Goal: Task Accomplishment & Management: Manage account settings

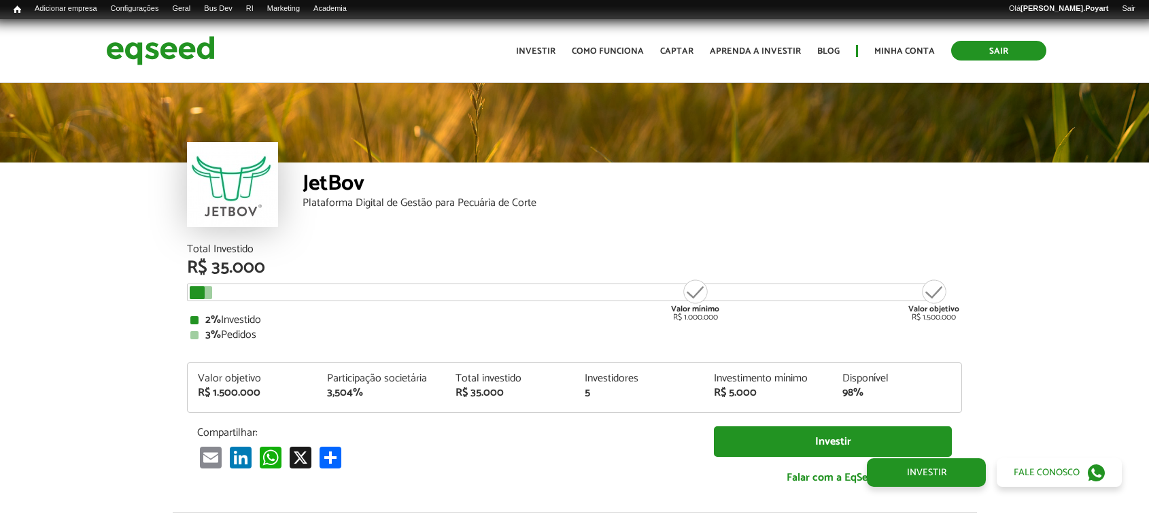
scroll to position [1541, 0]
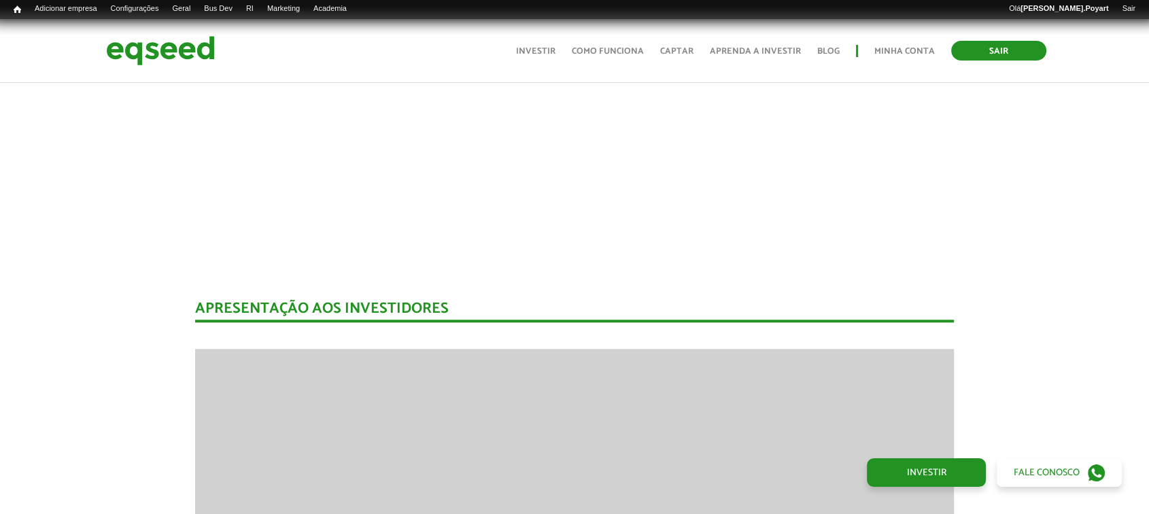
click at [985, 44] on link "Sair" at bounding box center [998, 51] width 95 height 20
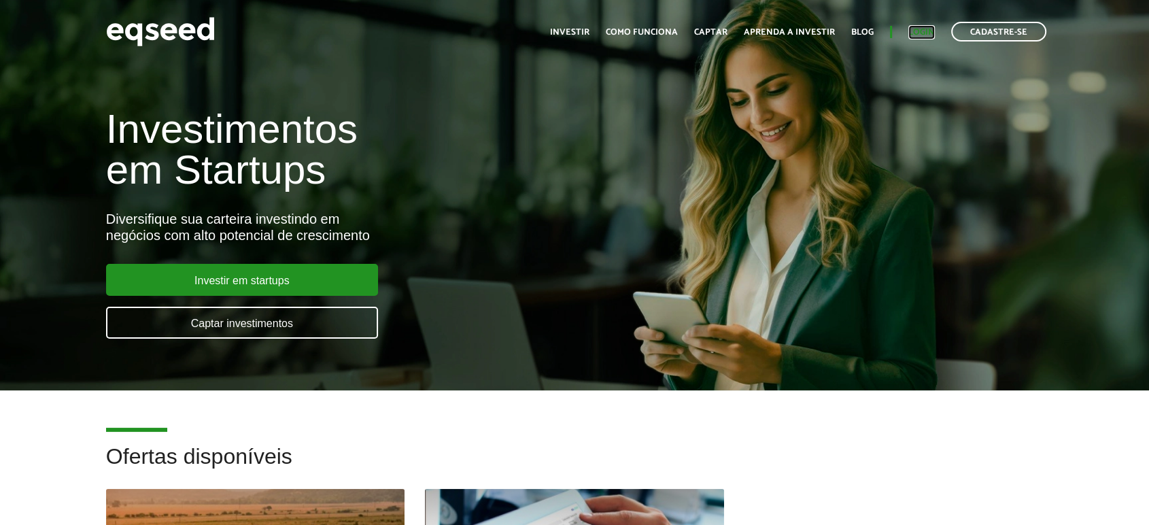
click at [913, 31] on link "Login" at bounding box center [921, 32] width 27 height 9
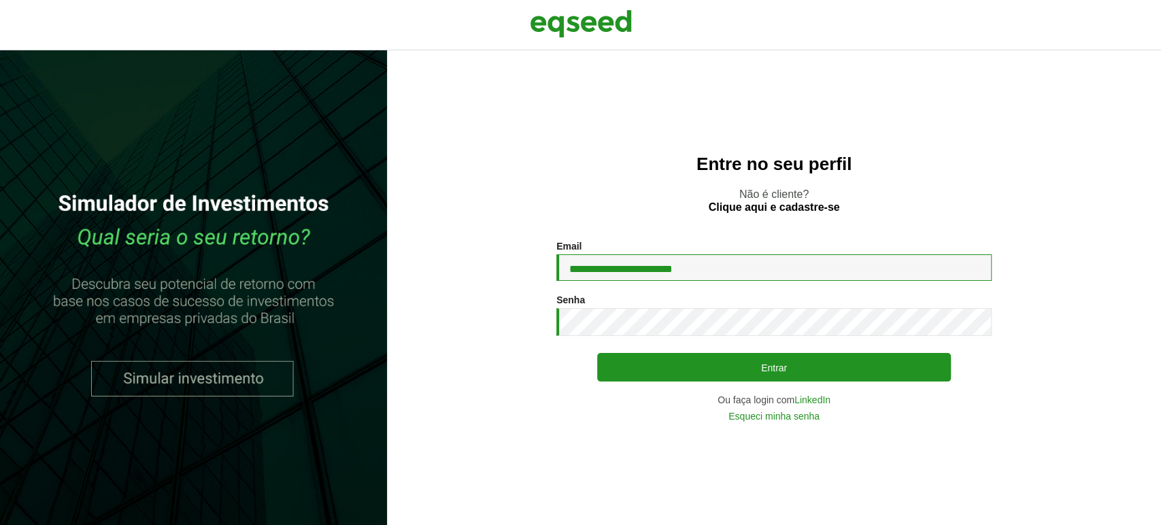
click at [744, 271] on input "**********" at bounding box center [773, 267] width 435 height 27
type input "**********"
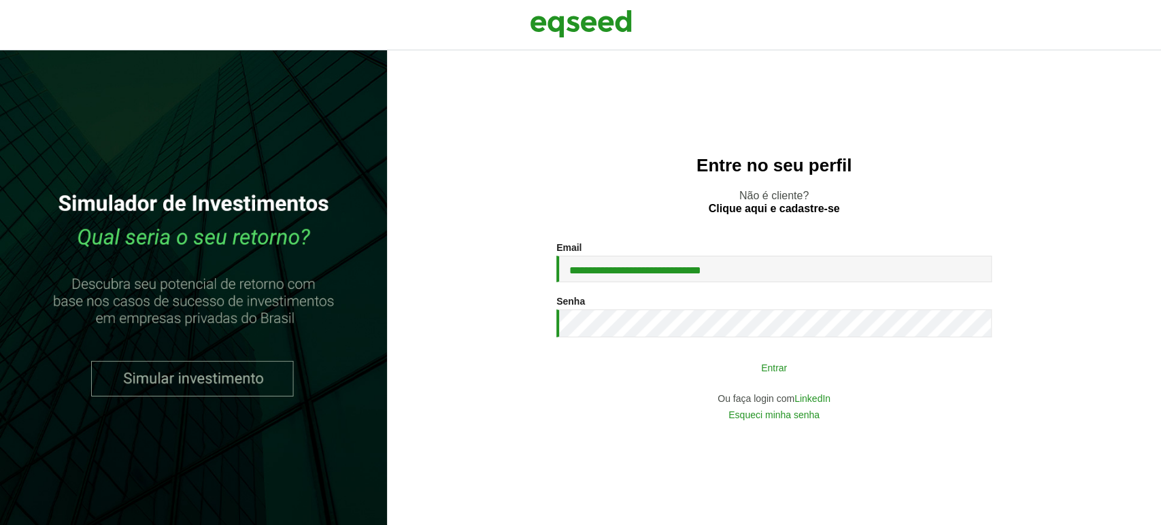
click at [690, 372] on button "Entrar" at bounding box center [774, 367] width 354 height 26
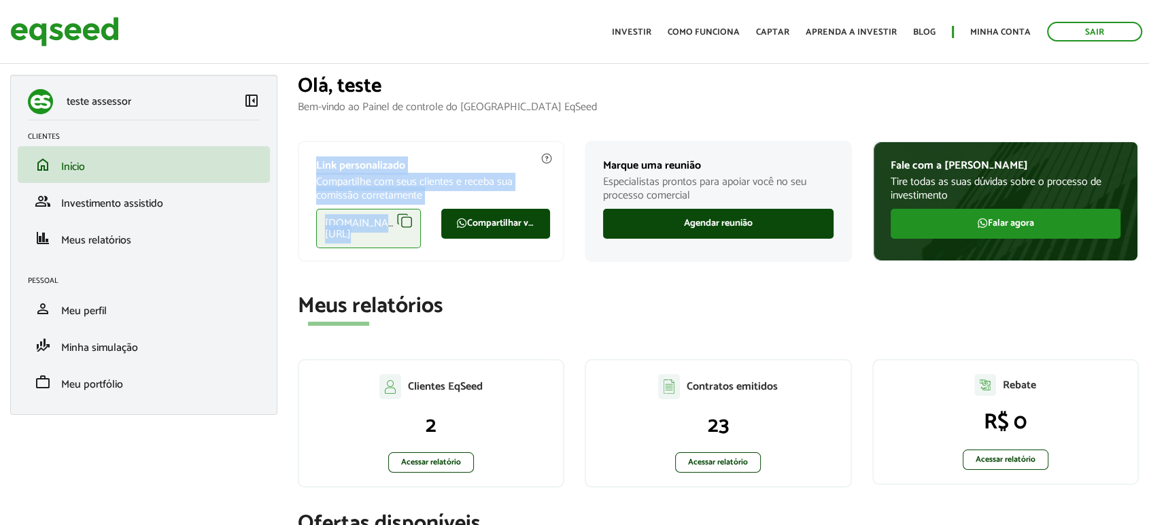
drag, startPoint x: 305, startPoint y: 165, endPoint x: 536, endPoint y: 251, distance: 247.4
click at [544, 230] on div "Link personalizado Compartilhe com seus clientes e receba sua comissão corretam…" at bounding box center [431, 201] width 267 height 121
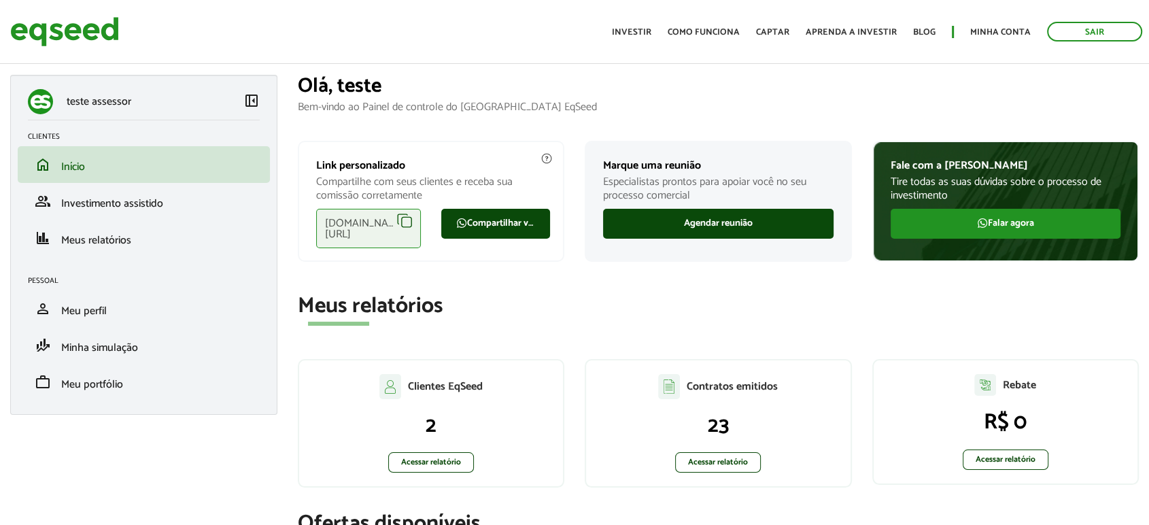
click at [408, 218] on div "eqseed.com/a/is/testeassessor" at bounding box center [368, 228] width 105 height 39
drag, startPoint x: 307, startPoint y: 163, endPoint x: 405, endPoint y: 154, distance: 97.6
click at [405, 154] on div "Link personalizado Compartilhe com seus clientes e receba sua comissão corretam…" at bounding box center [431, 201] width 267 height 121
click at [420, 152] on div "Link personalizado Compartilhe com seus clientes e receba sua comissão corretam…" at bounding box center [431, 201] width 267 height 121
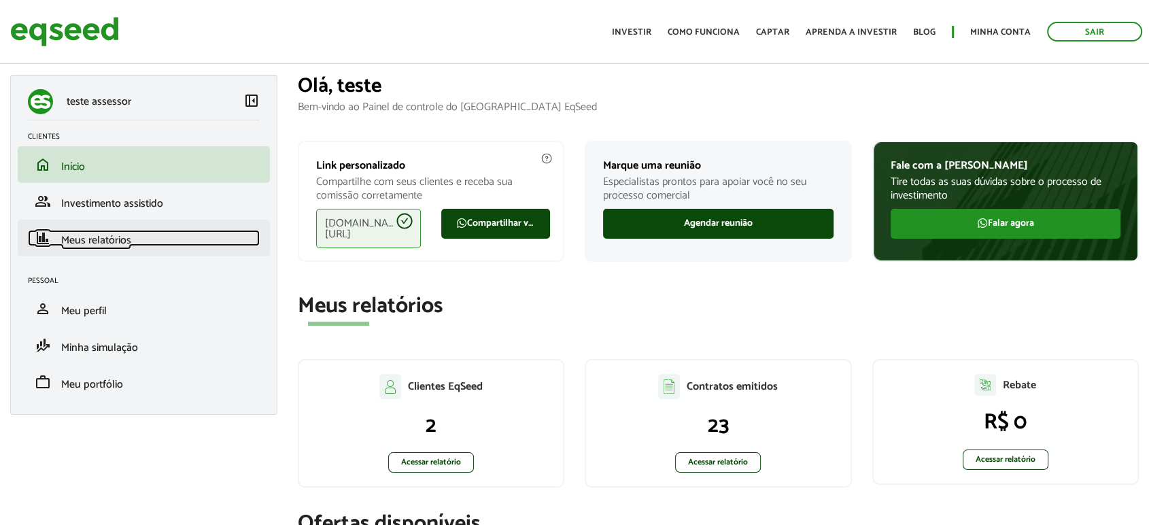
click at [89, 239] on span "Meus relatórios" at bounding box center [96, 240] width 70 height 18
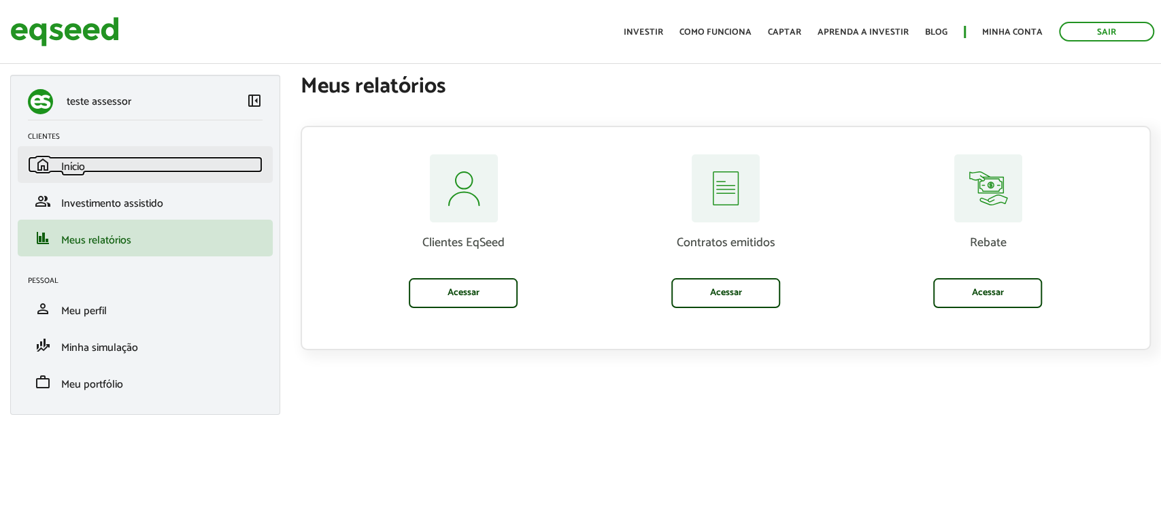
click at [58, 160] on link "home Início" at bounding box center [145, 164] width 235 height 16
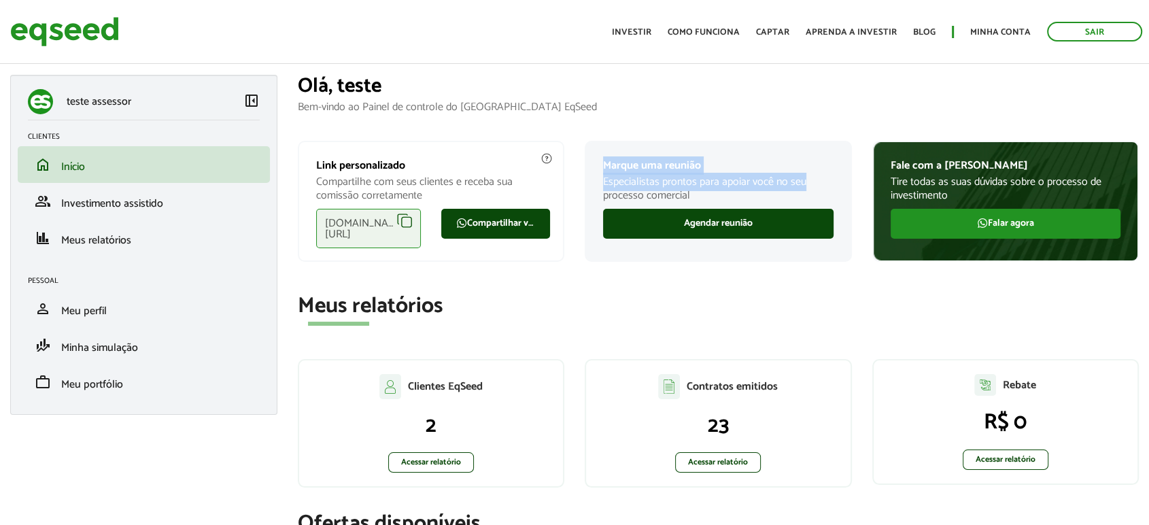
drag, startPoint x: 585, startPoint y: 159, endPoint x: 832, endPoint y: 185, distance: 248.2
click at [832, 185] on div "Marque uma reunião Especialistas prontos para apoiar você no seu processo comer…" at bounding box center [718, 201] width 267 height 121
click at [713, 315] on h2 "Meus relatórios" at bounding box center [719, 306] width 842 height 24
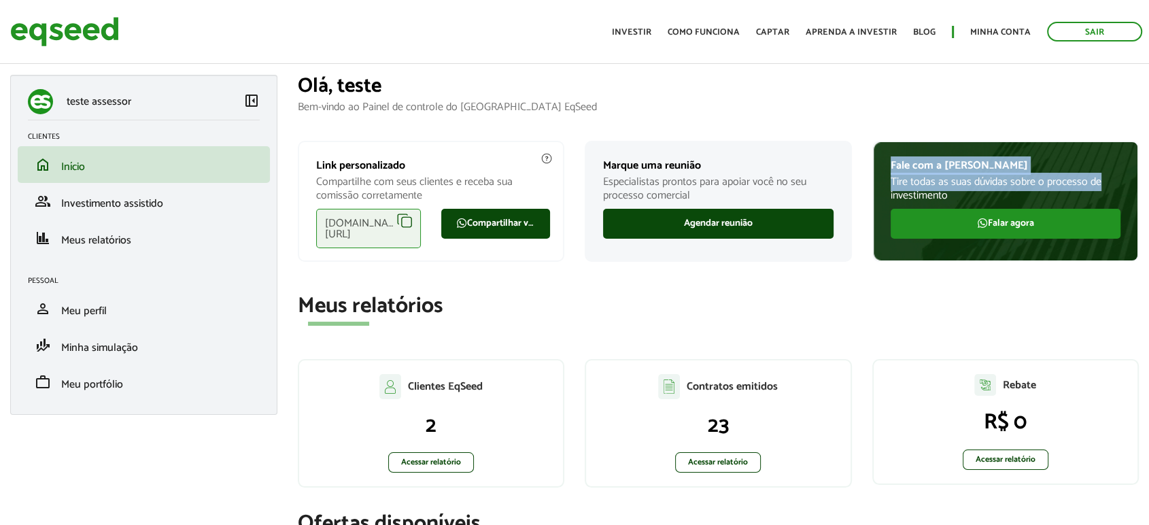
drag, startPoint x: 915, startPoint y: 160, endPoint x: 1123, endPoint y: 189, distance: 209.4
click at [1123, 189] on div "Fale com a Lynn Tire todas as suas dúvidas sobre o processo de investimento Fal…" at bounding box center [1005, 201] width 267 height 121
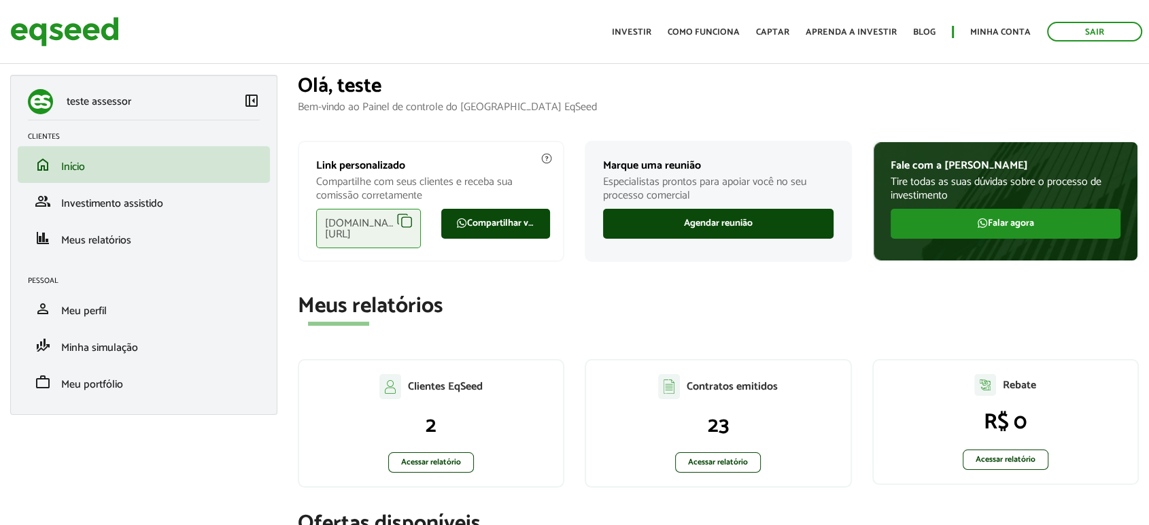
click at [979, 310] on h2 "Meus relatórios" at bounding box center [719, 306] width 842 height 24
click at [120, 352] on span "Minha simulação" at bounding box center [99, 348] width 77 height 18
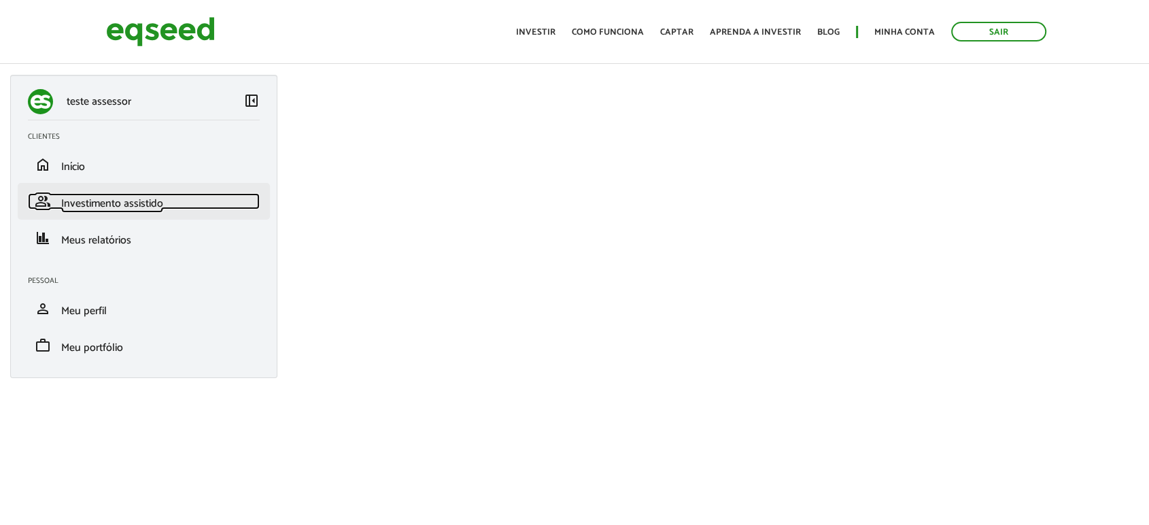
click at [105, 201] on span "Investimento assistido" at bounding box center [112, 203] width 102 height 18
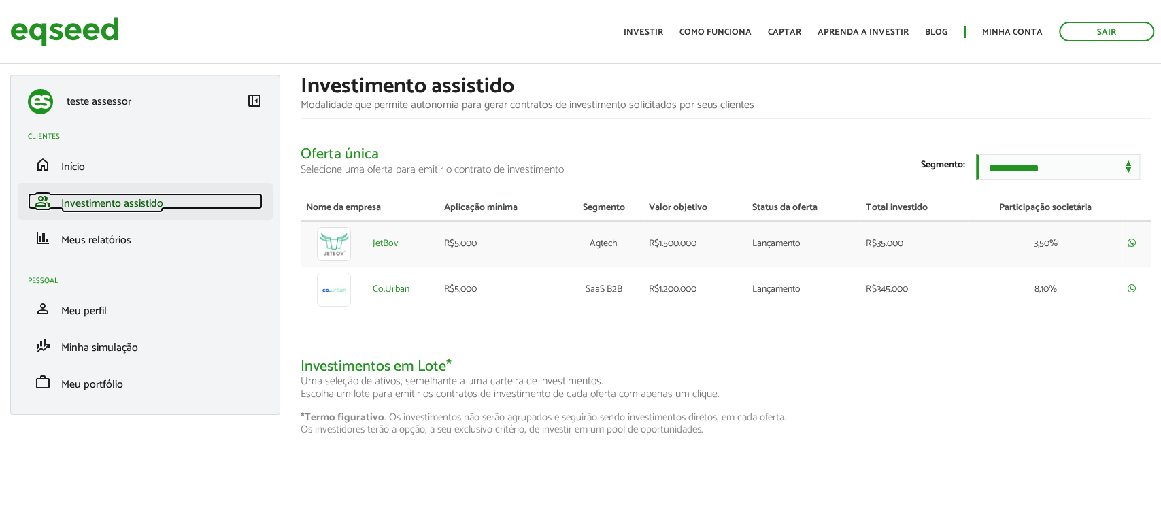
click at [95, 204] on span "Investimento assistido" at bounding box center [112, 203] width 102 height 18
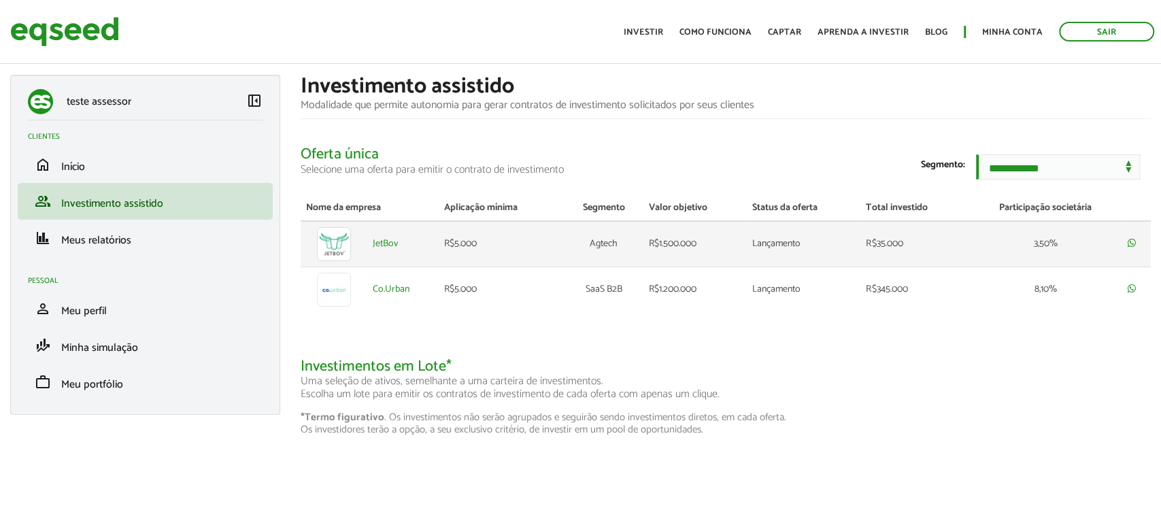
click at [371, 245] on td "JetBov" at bounding box center [402, 244] width 71 height 46
click at [381, 249] on link "JetBov" at bounding box center [385, 244] width 25 height 10
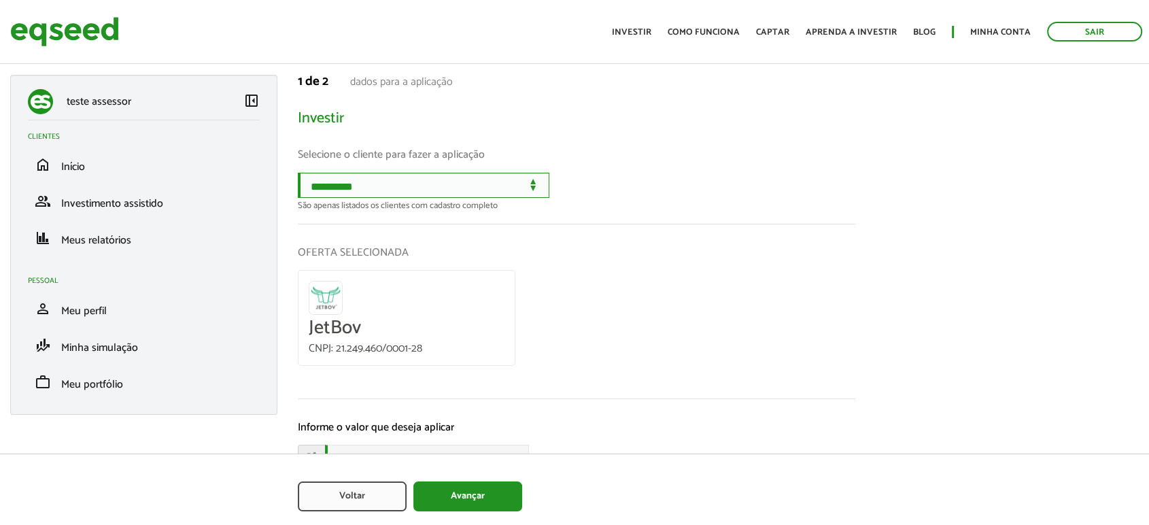
click at [495, 186] on select "**********" at bounding box center [424, 185] width 252 height 25
select select "******"
click at [298, 173] on select "**********" at bounding box center [424, 185] width 252 height 25
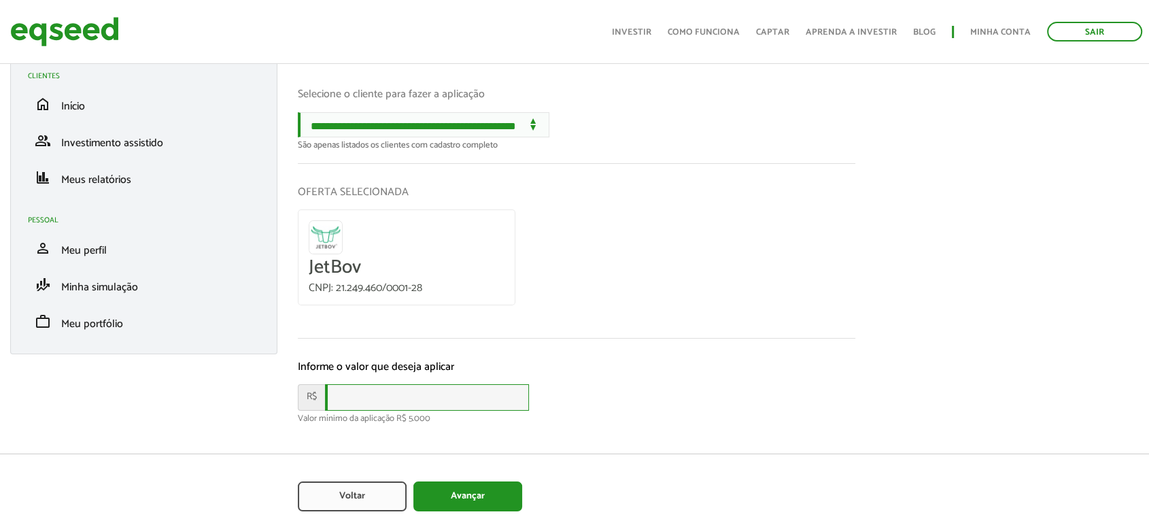
click at [348, 392] on input "text" at bounding box center [427, 397] width 204 height 27
type input "****"
click at [479, 500] on button "Avançar" at bounding box center [467, 496] width 109 height 30
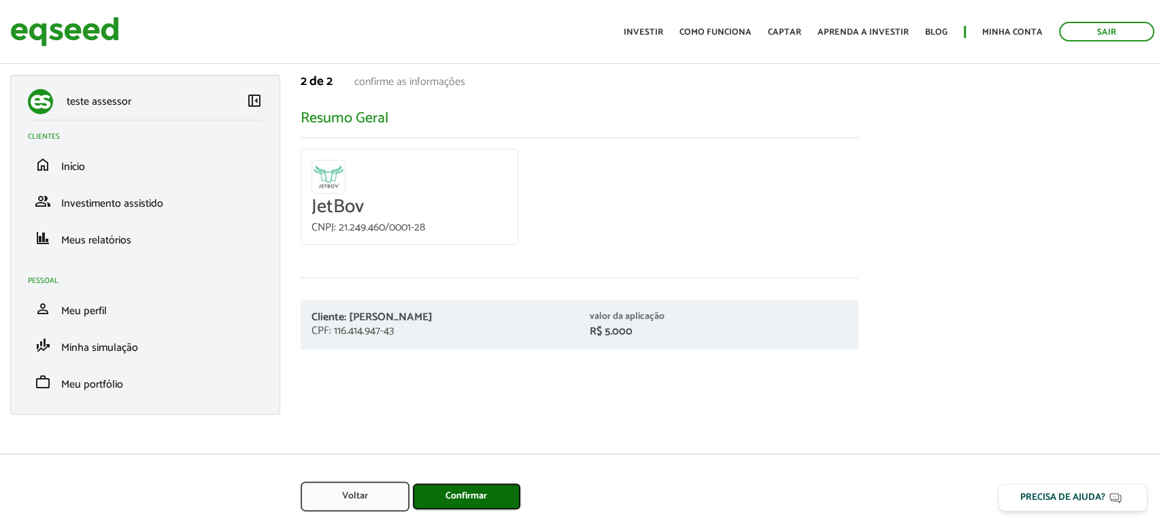
click at [462, 498] on button "Confirmar" at bounding box center [466, 496] width 109 height 27
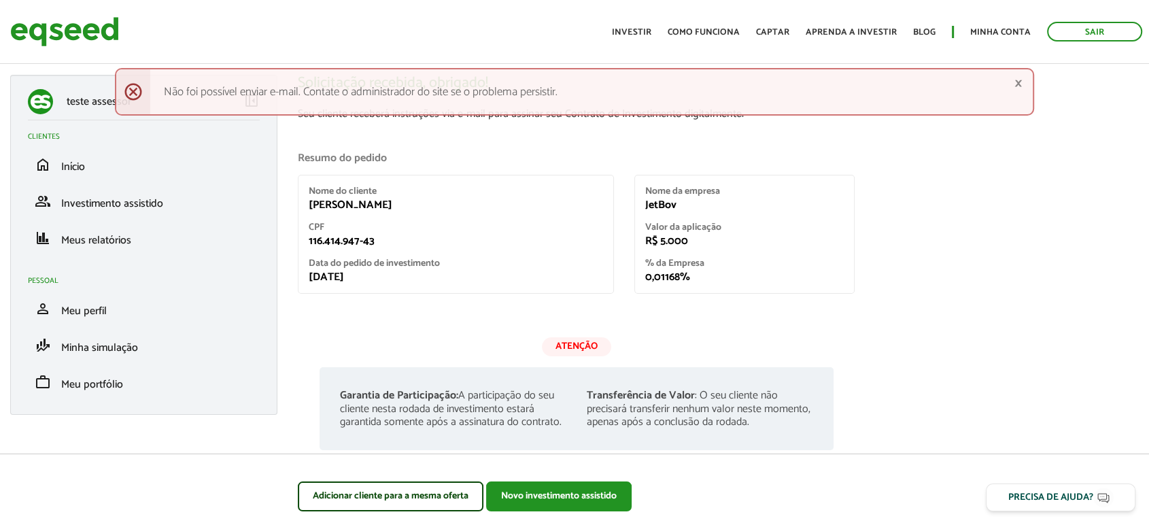
click at [1023, 84] on div "× Menssagem de erro Não foi possível enviar e-mail. Contate o administrador do …" at bounding box center [574, 92] width 919 height 48
click at [1017, 83] on link "×" at bounding box center [1018, 83] width 8 height 14
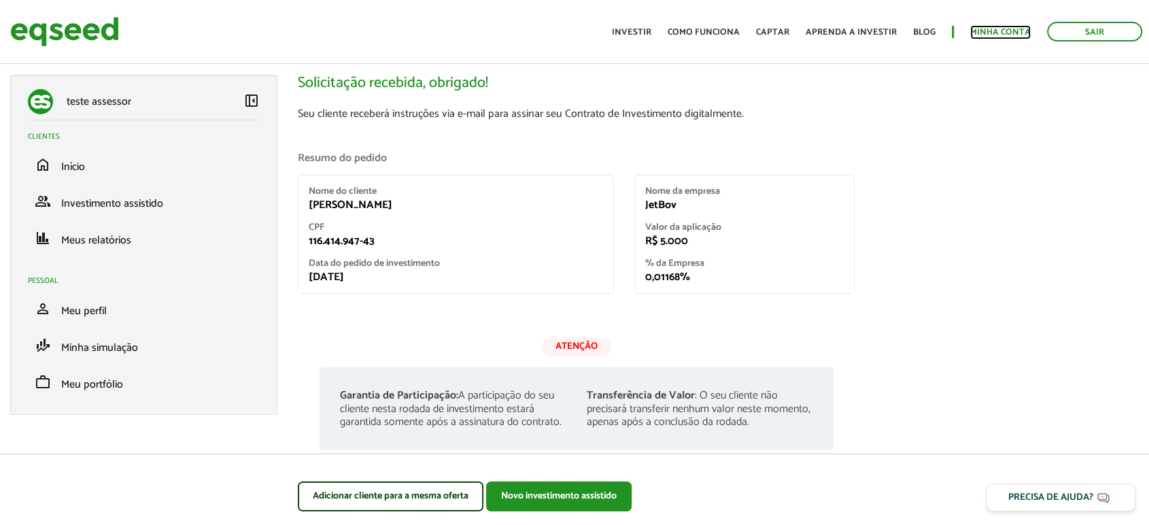
click at [987, 28] on link "Minha conta" at bounding box center [1000, 32] width 61 height 9
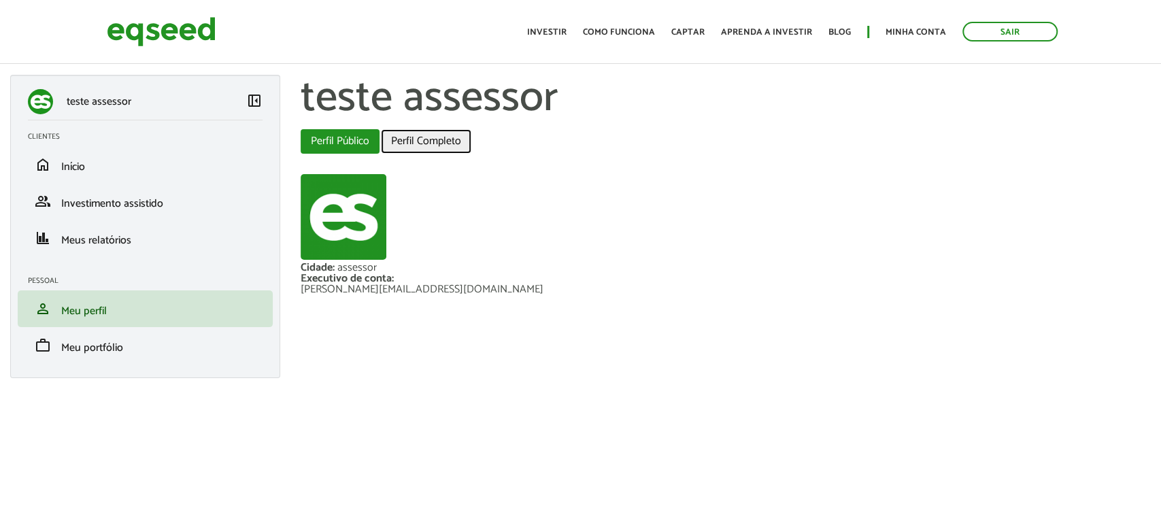
click at [432, 144] on link "Perfil Completo" at bounding box center [426, 141] width 90 height 24
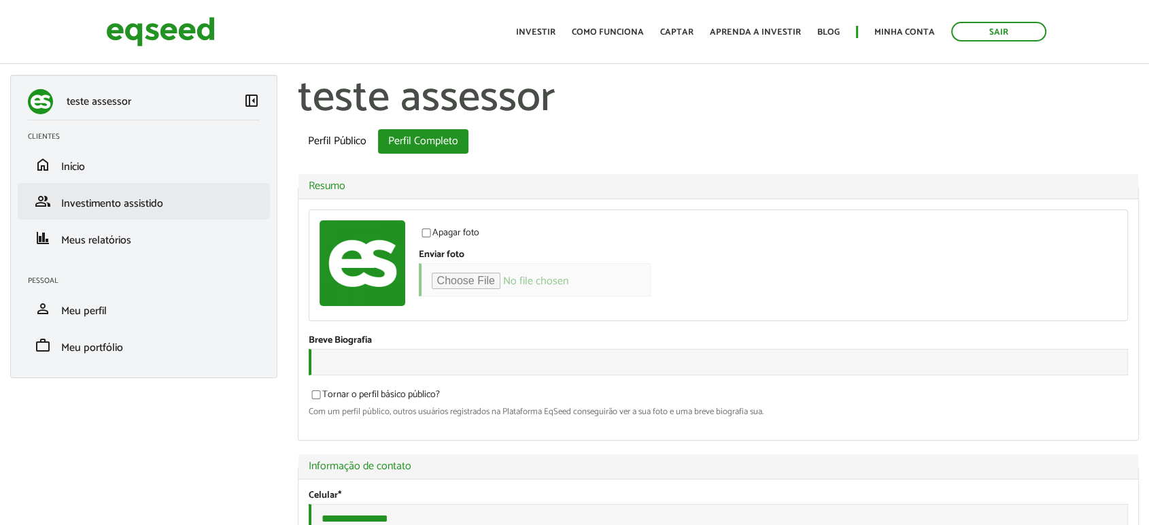
type input "**********"
click at [86, 201] on span "Investimento assistido" at bounding box center [112, 203] width 102 height 18
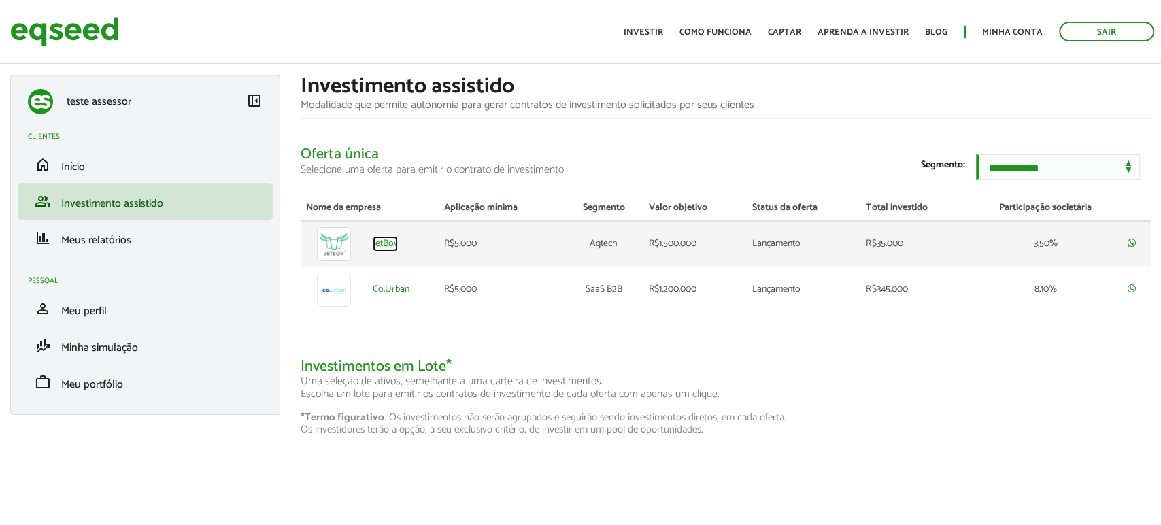
click at [379, 249] on link "JetBov" at bounding box center [385, 244] width 25 height 10
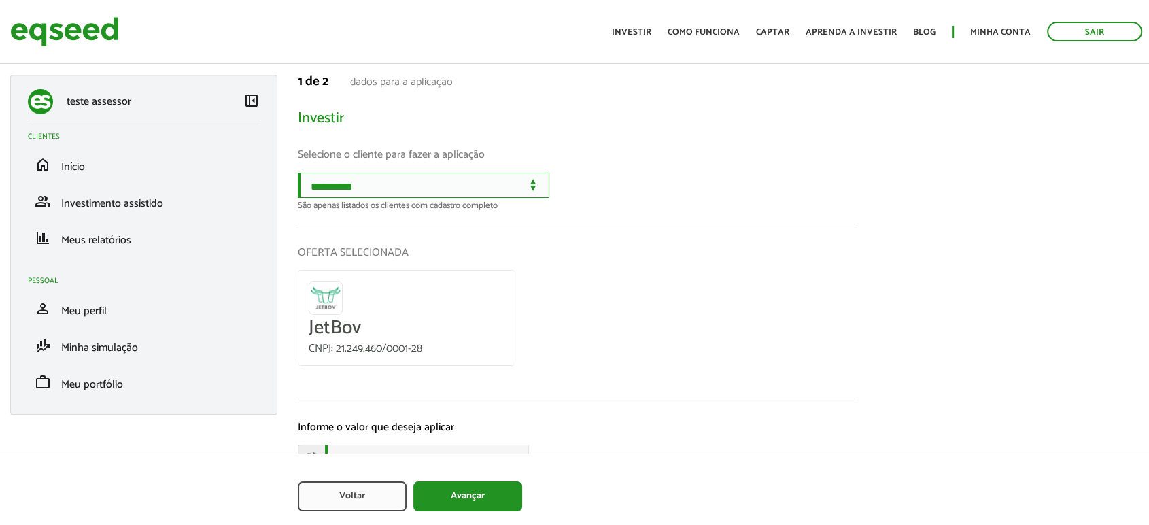
click at [458, 184] on select "**********" at bounding box center [424, 185] width 252 height 25
click at [534, 194] on select "**********" at bounding box center [424, 185] width 252 height 25
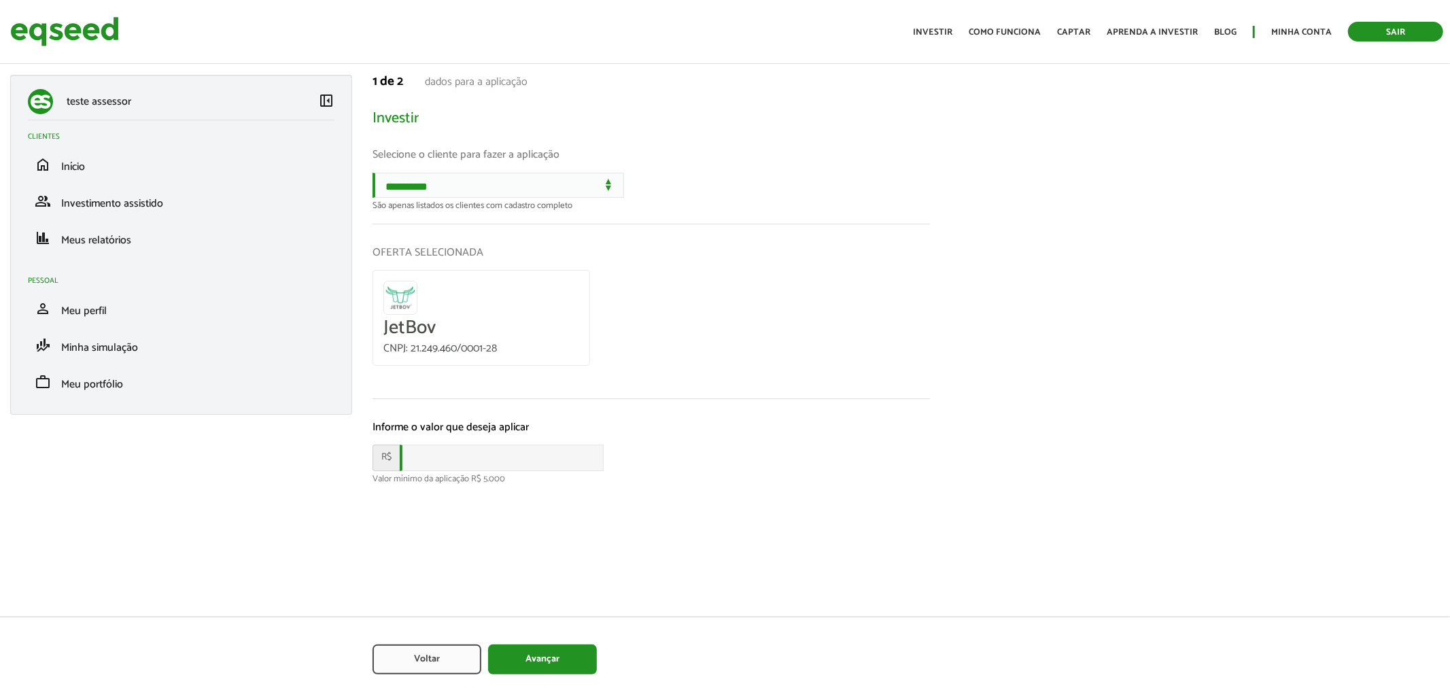
click at [1148, 30] on link "Sair" at bounding box center [1395, 32] width 95 height 20
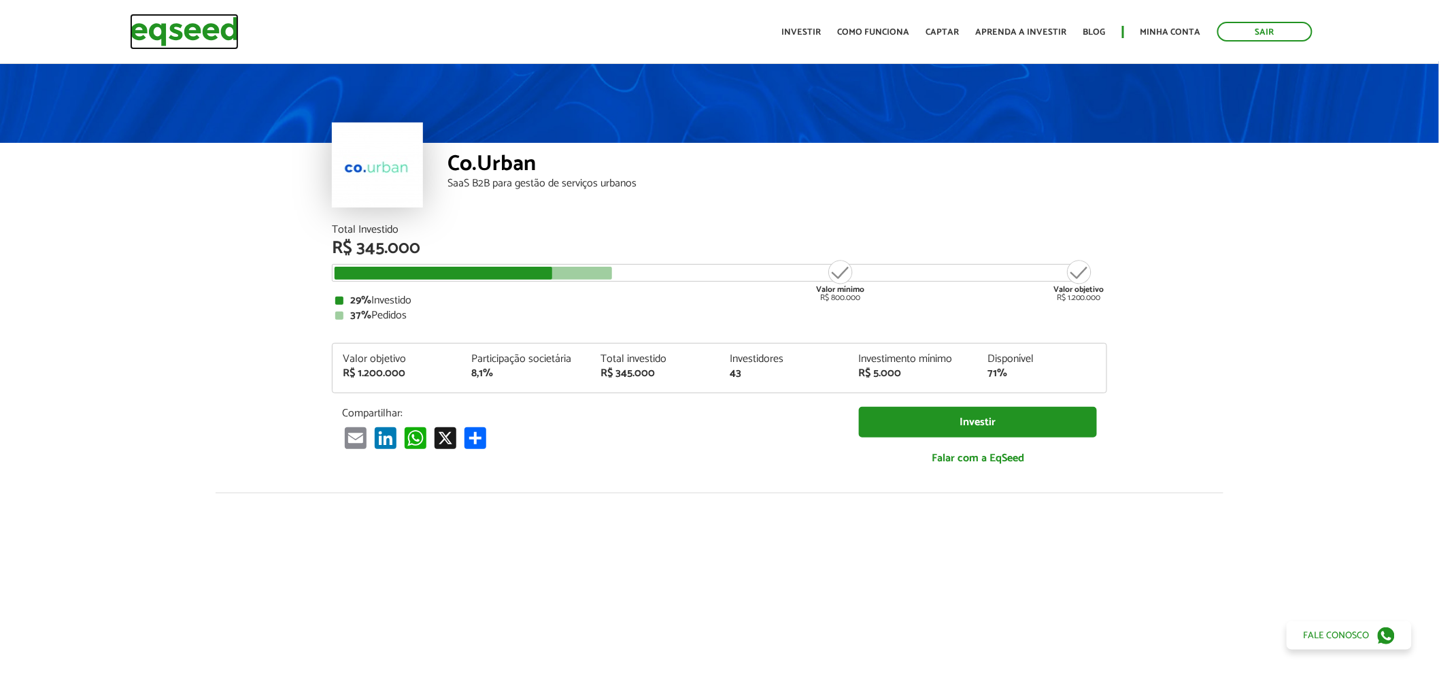
click at [196, 27] on img at bounding box center [184, 32] width 109 height 36
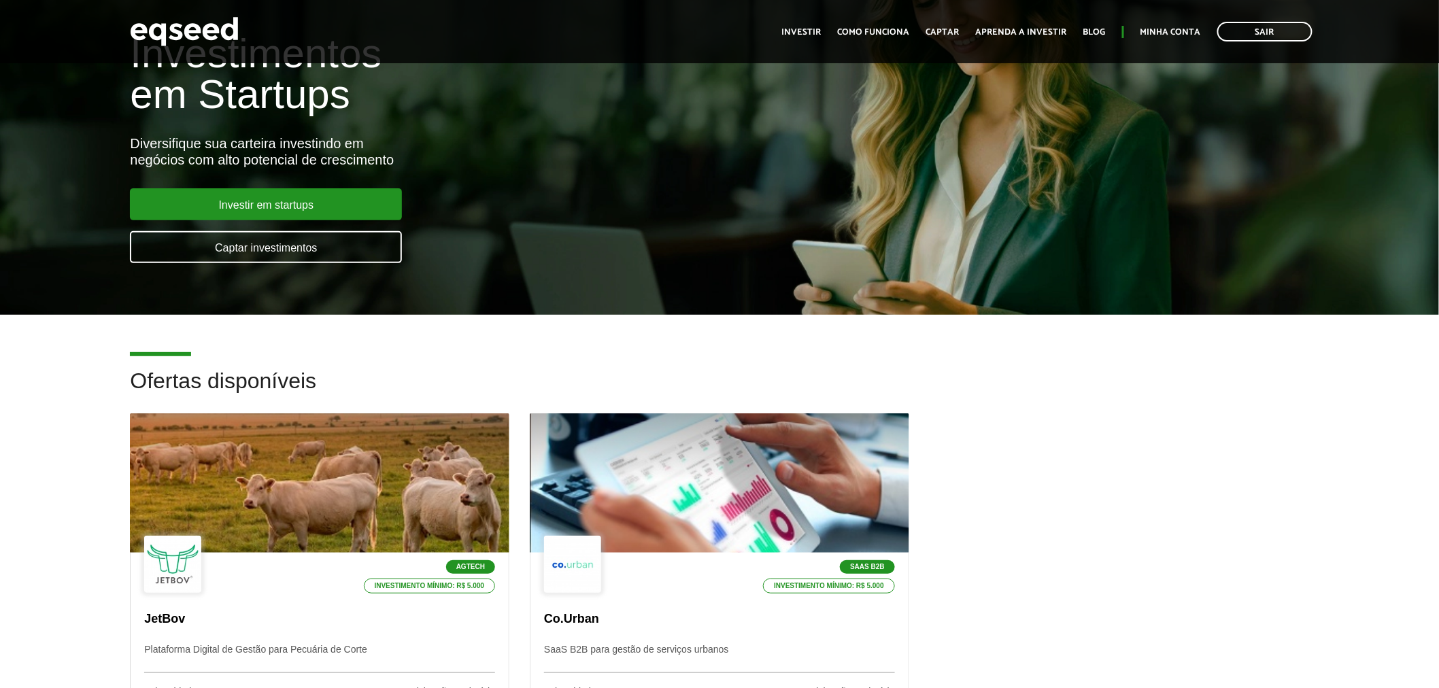
scroll to position [302, 0]
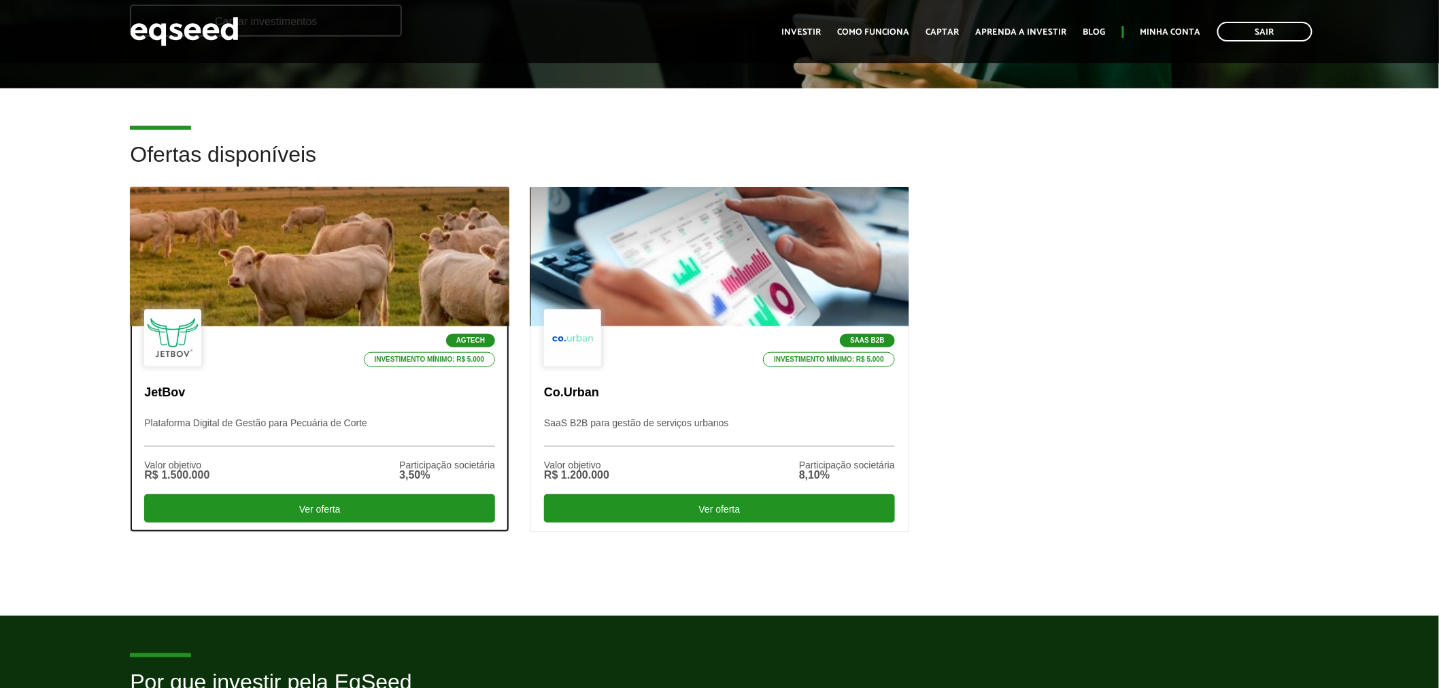
click at [307, 269] on div at bounding box center [319, 256] width 455 height 167
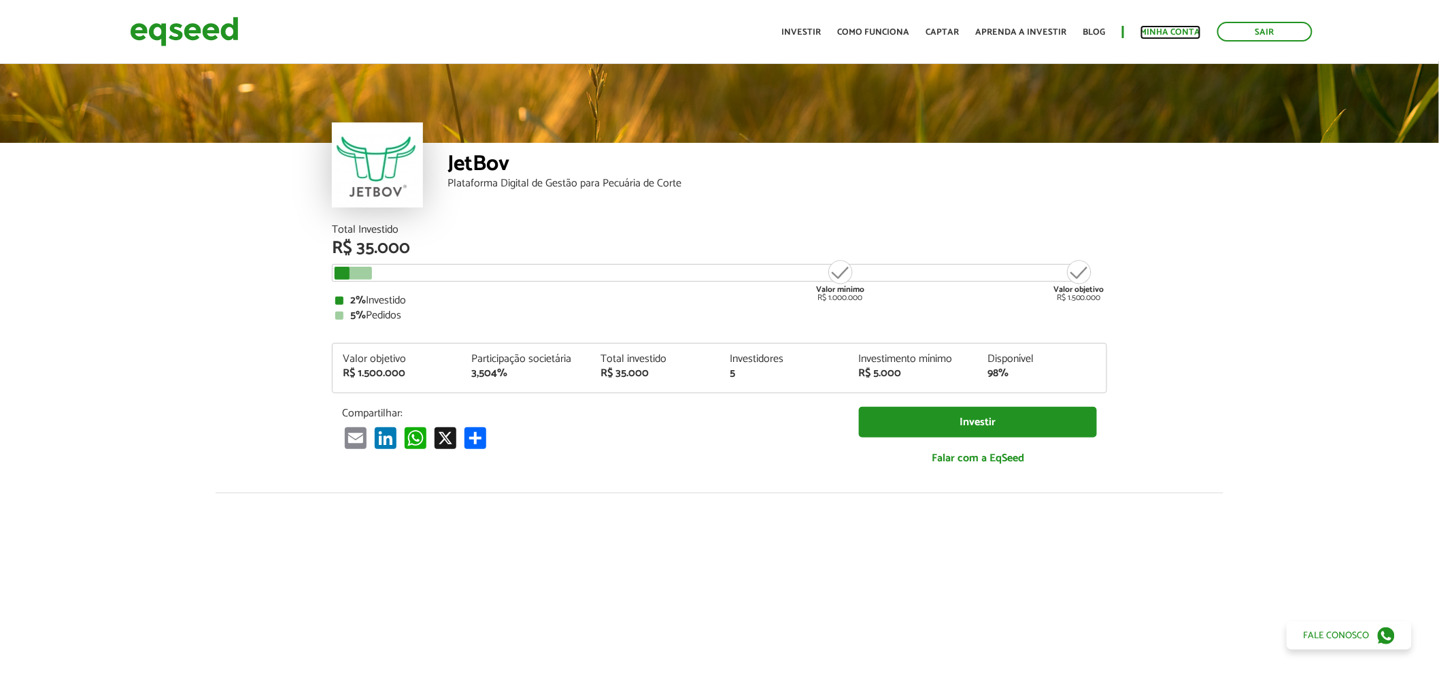
click at [1154, 35] on link "Minha conta" at bounding box center [1170, 32] width 61 height 9
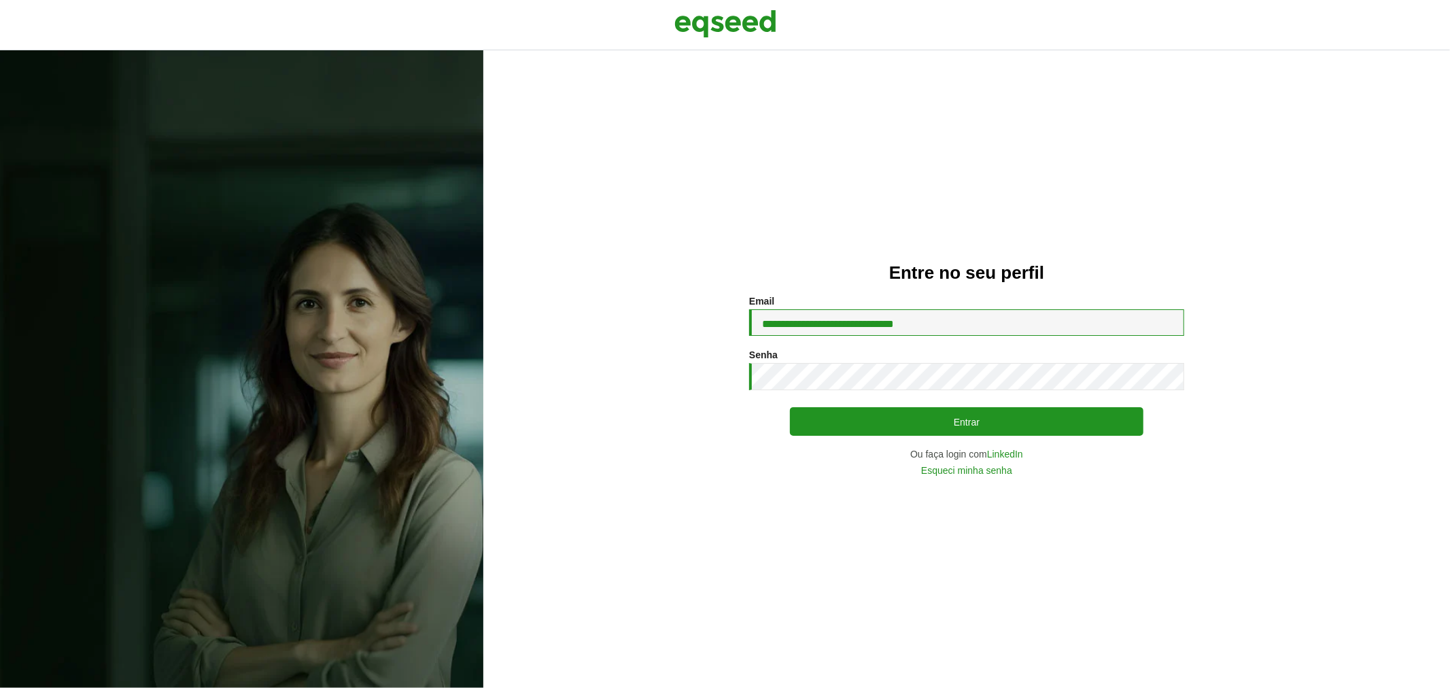
drag, startPoint x: 919, startPoint y: 311, endPoint x: 918, endPoint y: 320, distance: 8.2
click at [919, 311] on input "**********" at bounding box center [966, 322] width 435 height 27
type input "**********"
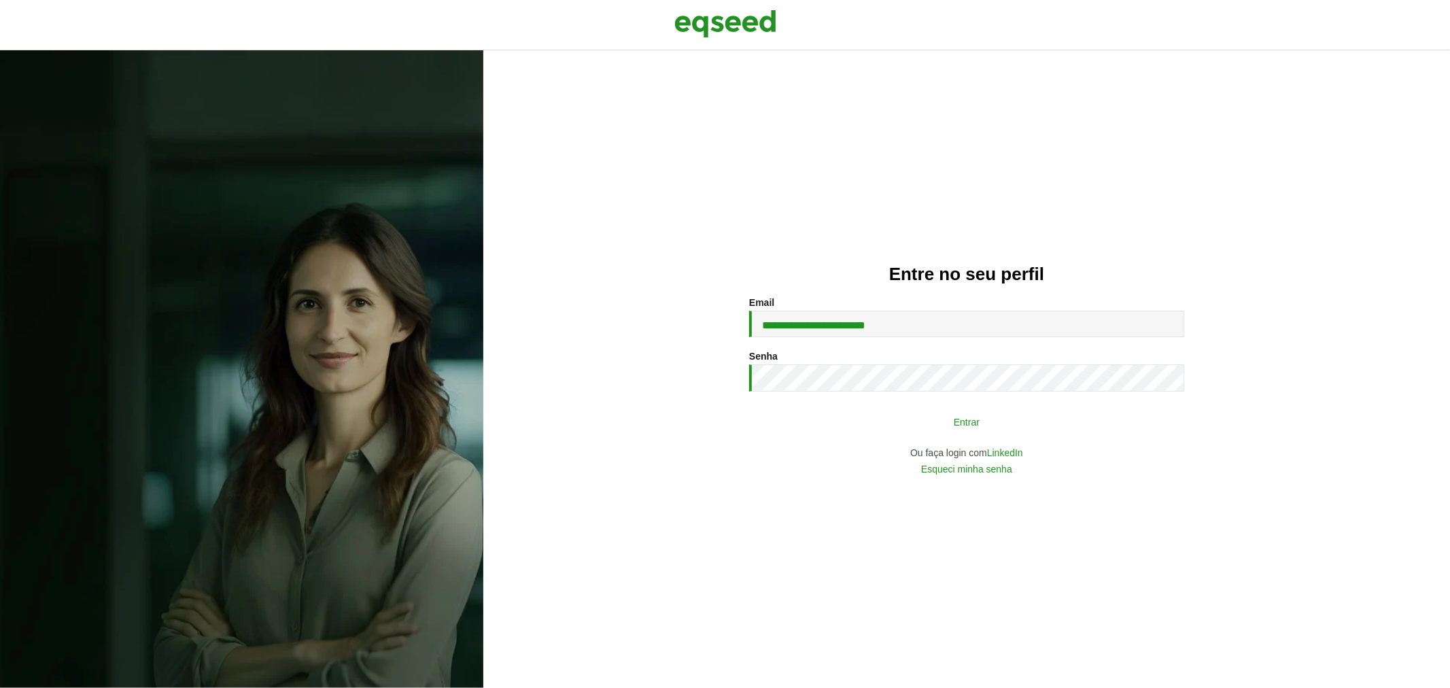
click at [868, 427] on button "Entrar" at bounding box center [967, 422] width 354 height 26
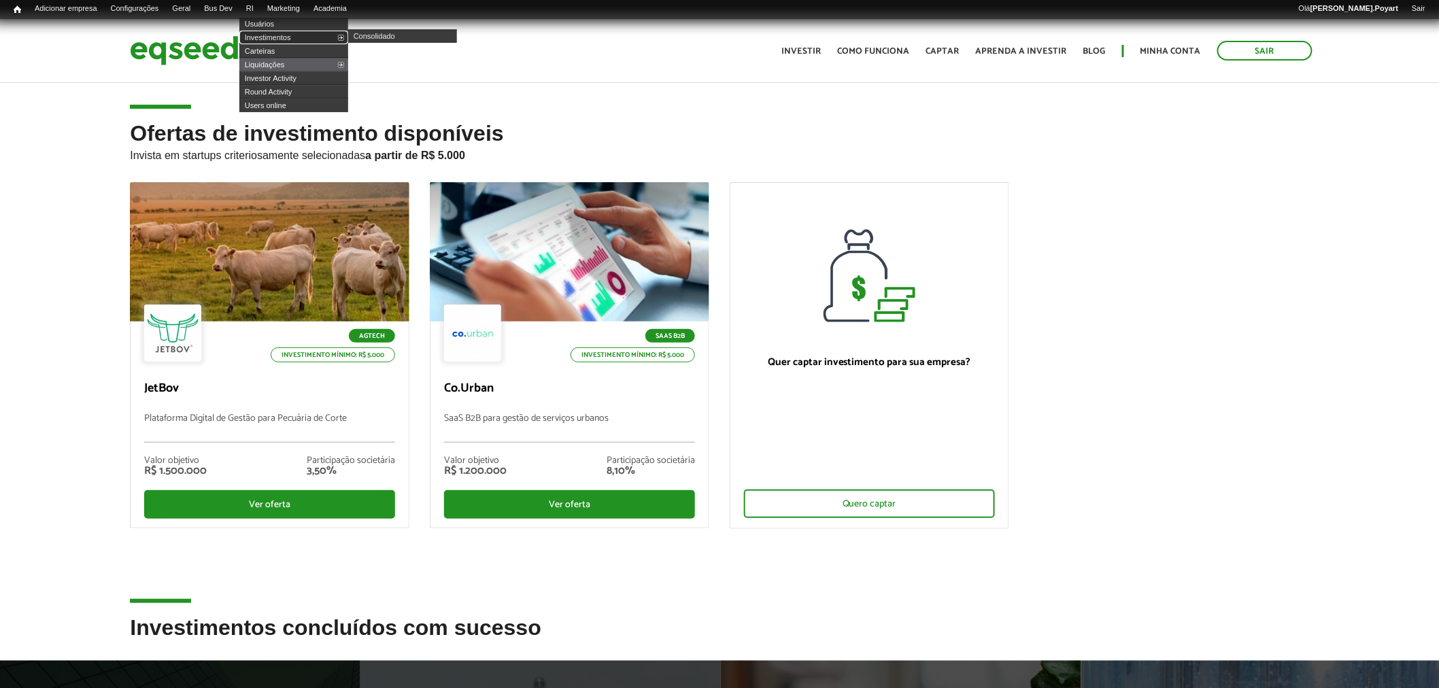
click at [275, 35] on link "Investimentos" at bounding box center [293, 38] width 109 height 14
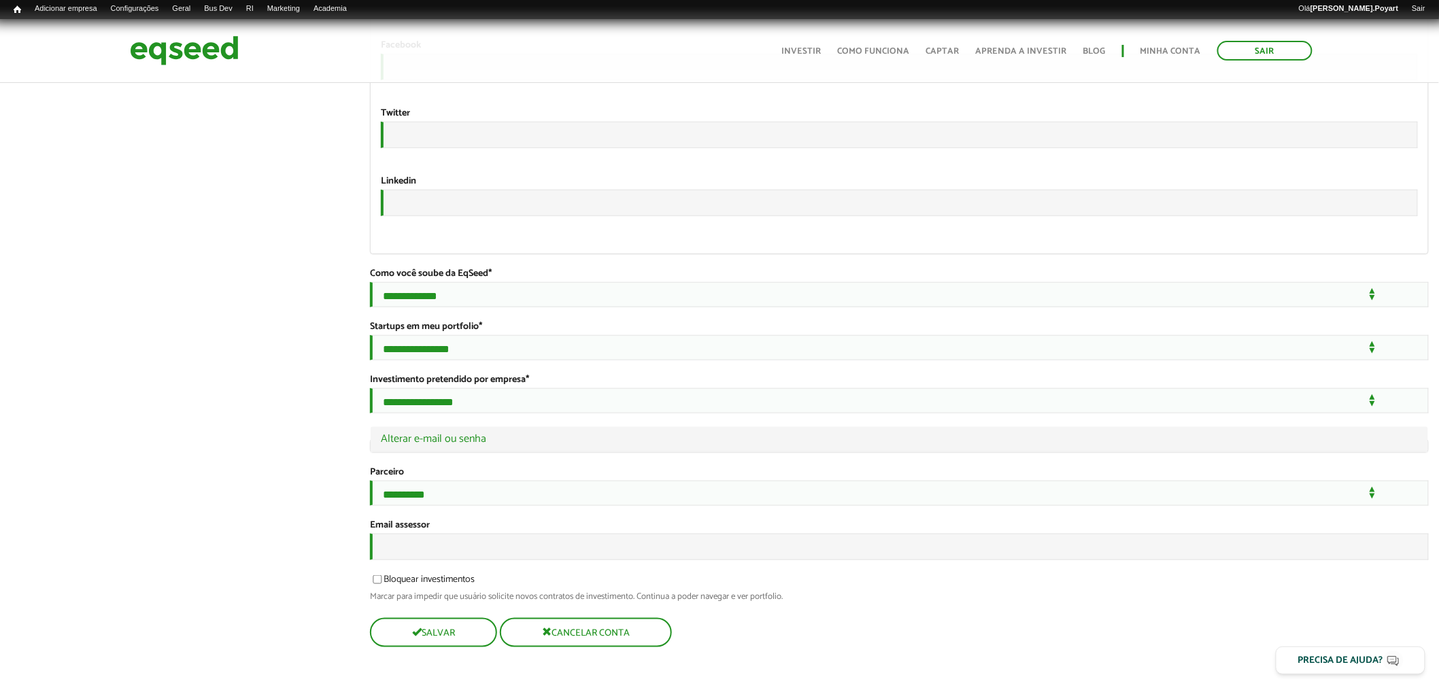
scroll to position [2748, 0]
type input "**********"
click at [415, 551] on input "Email assessor" at bounding box center [899, 547] width 1059 height 27
type input "**********"
drag, startPoint x: 560, startPoint y: 629, endPoint x: 262, endPoint y: 504, distance: 322.4
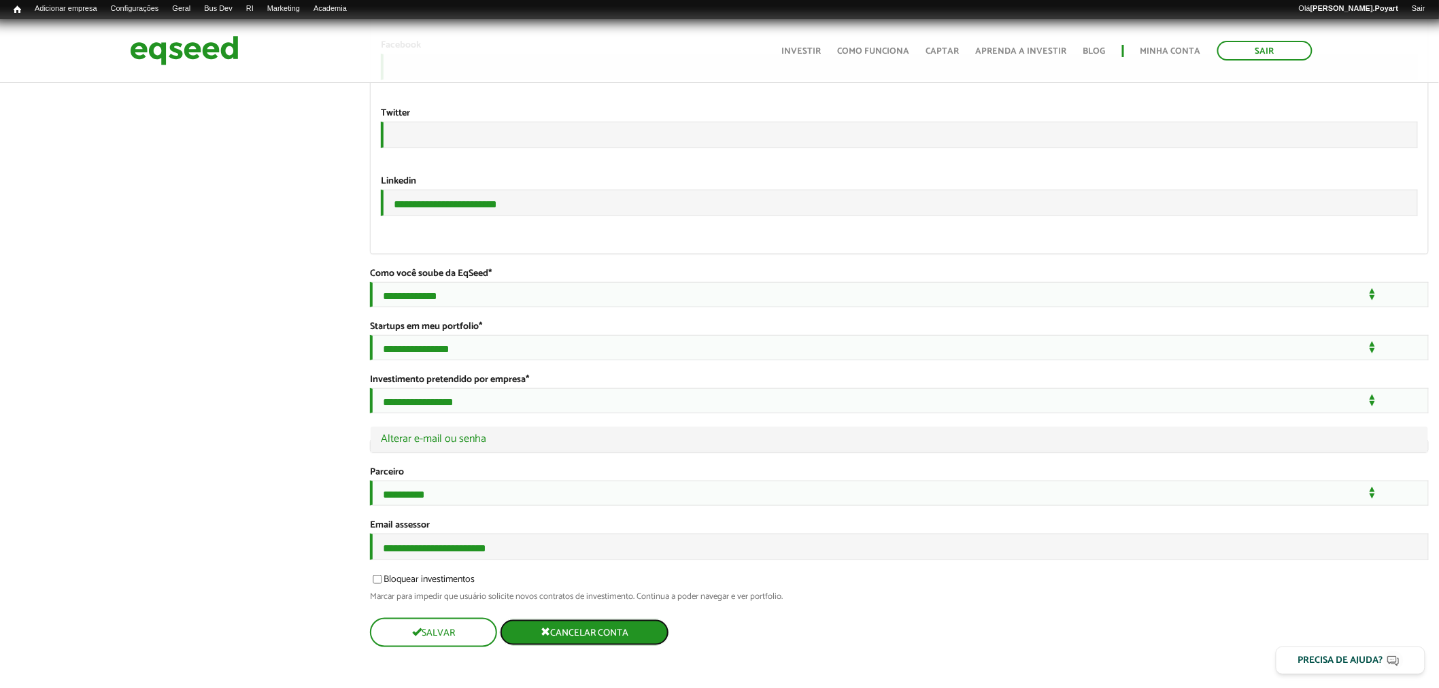
click at [389, 635] on button "Salvar" at bounding box center [432, 632] width 124 height 27
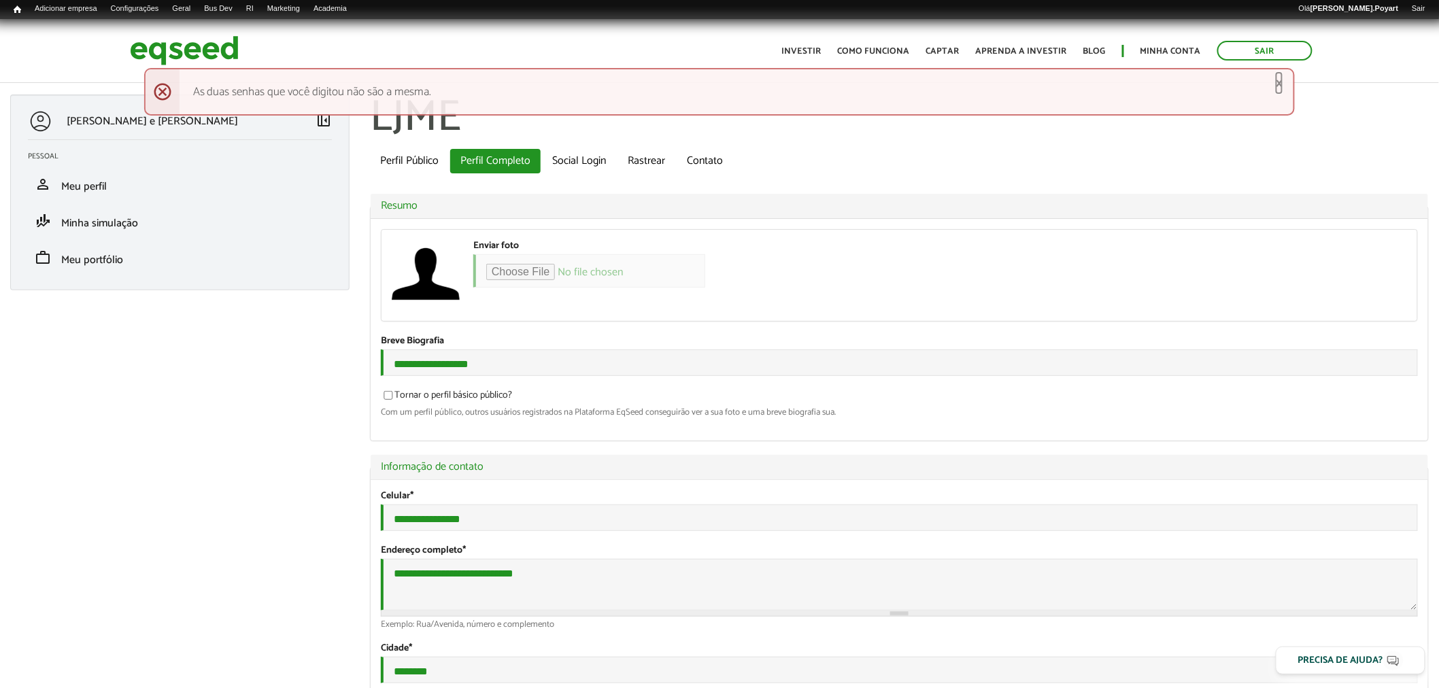
click at [1277, 80] on link "×" at bounding box center [1279, 83] width 8 height 14
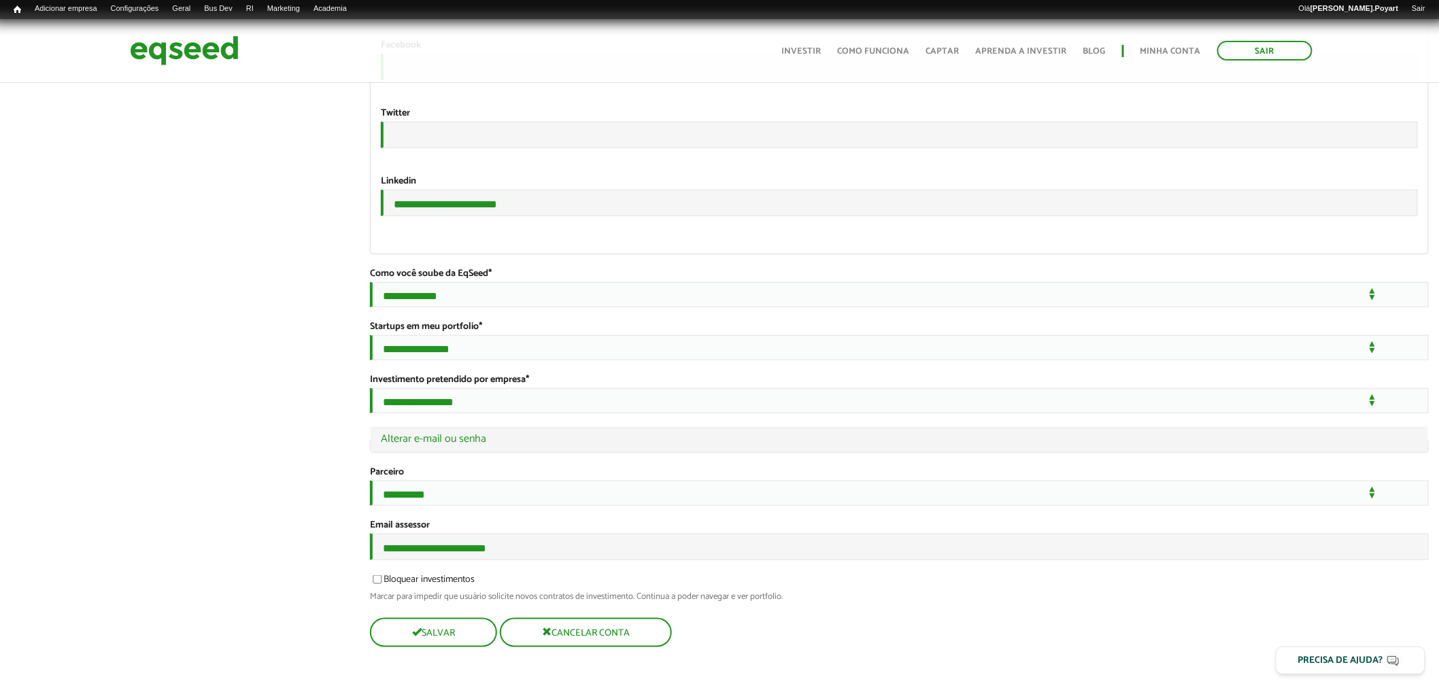
scroll to position [2748, 0]
click at [424, 643] on button "Salvar" at bounding box center [432, 632] width 124 height 27
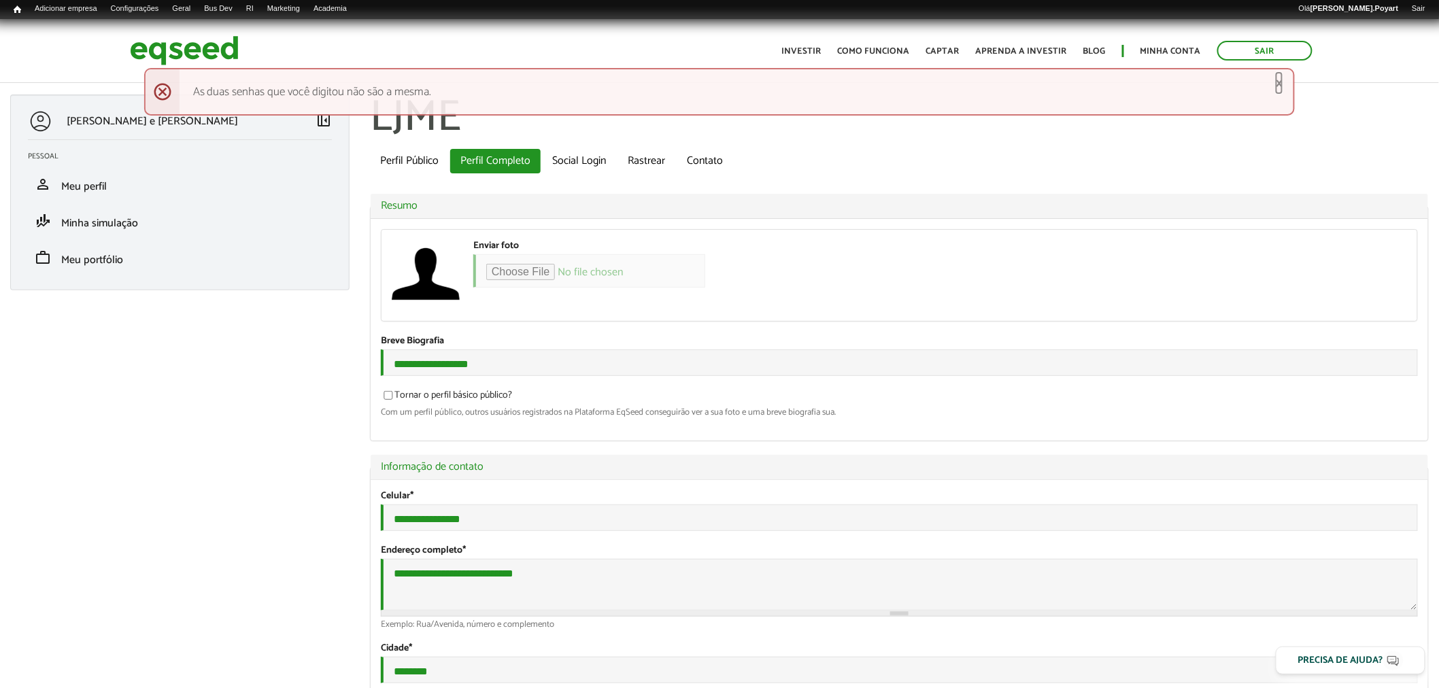
click at [1281, 76] on link "×" at bounding box center [1279, 83] width 8 height 14
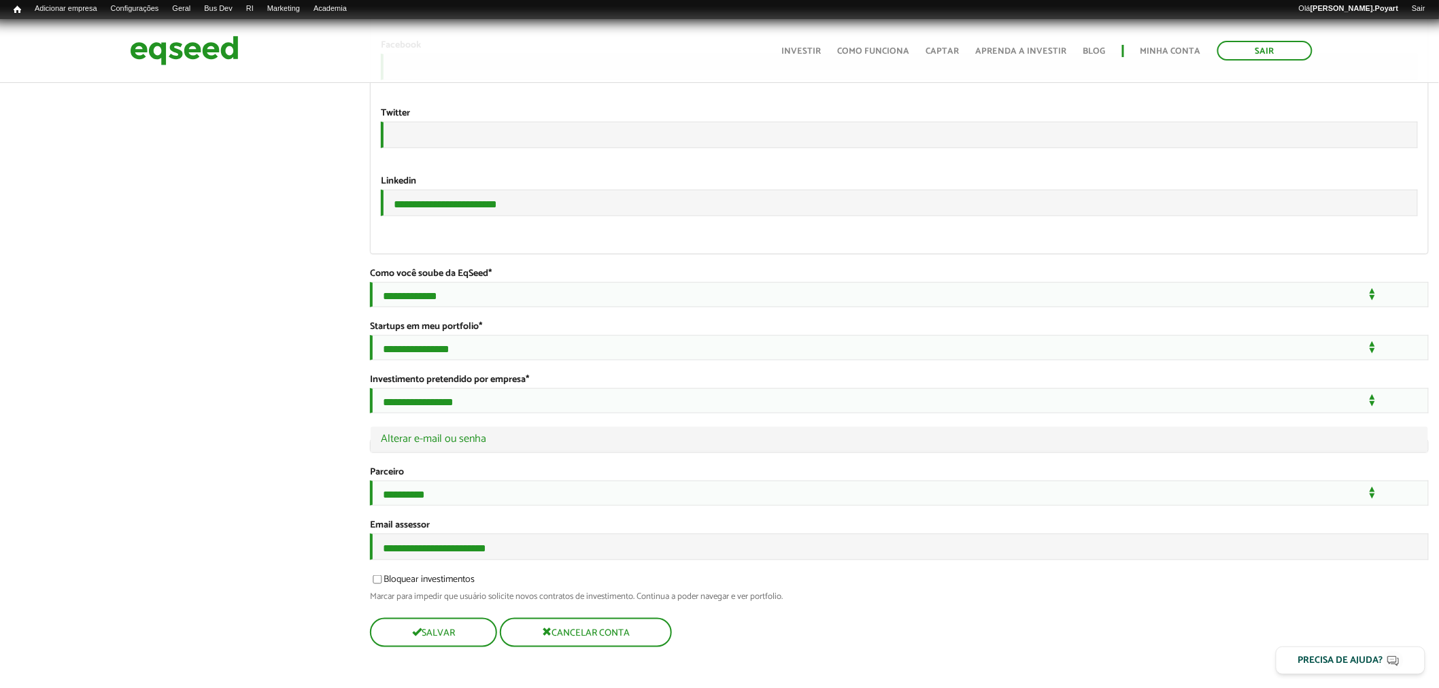
scroll to position [2672, 0]
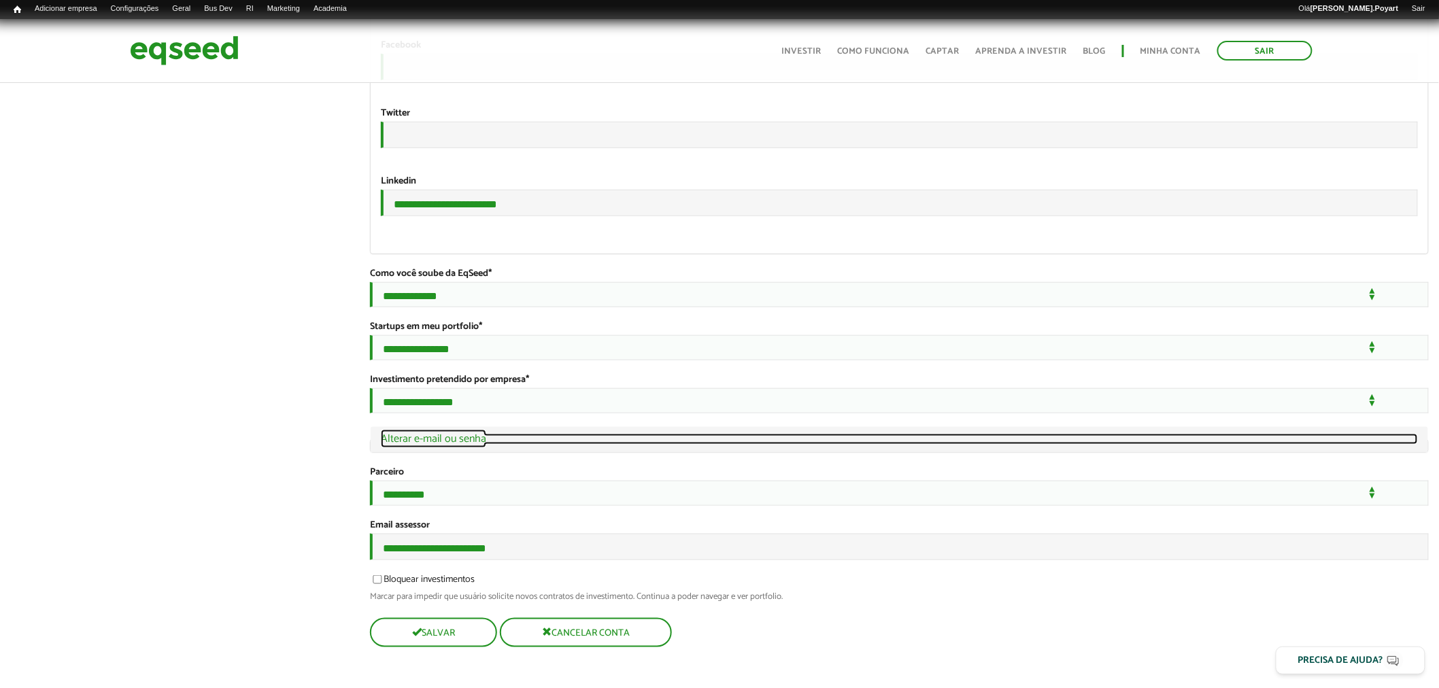
click at [449, 445] on link "Ocultar Alterar e-mail ou senha" at bounding box center [899, 439] width 1037 height 11
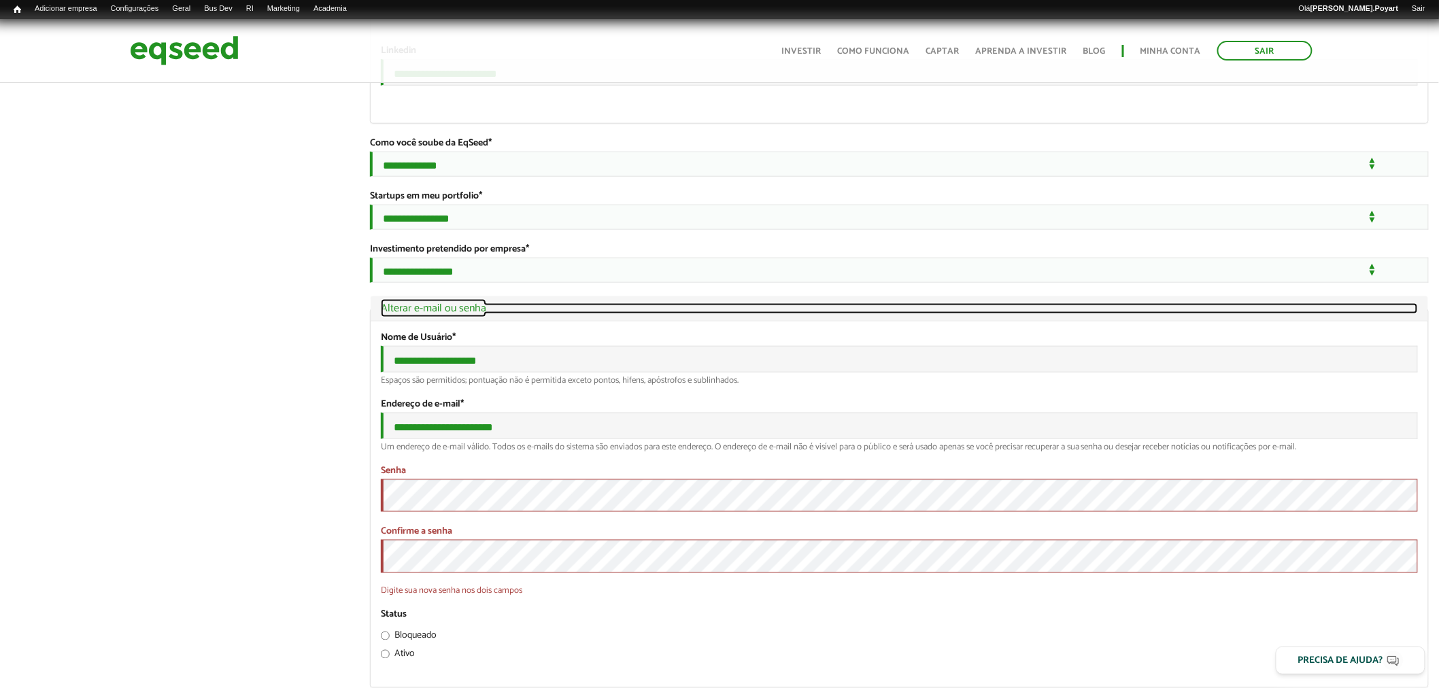
scroll to position [2918, 0]
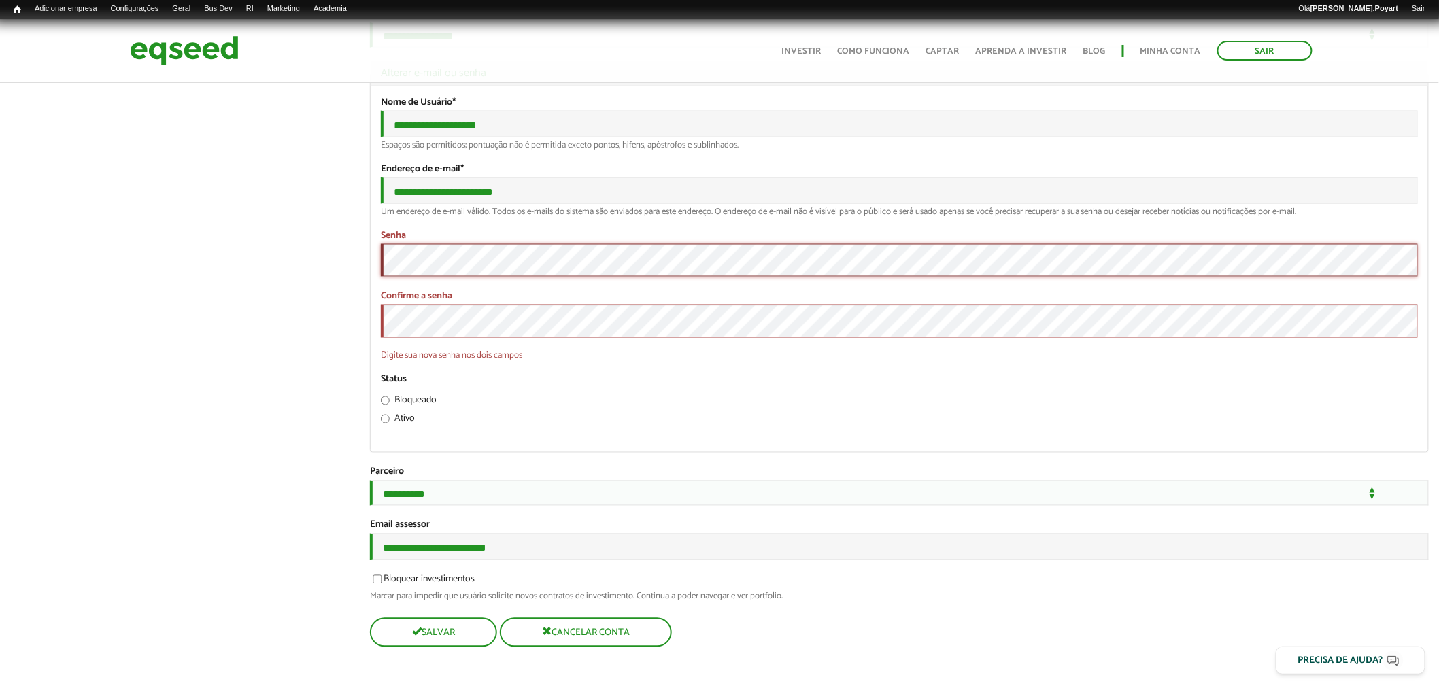
click at [445, 628] on button "Salvar" at bounding box center [432, 632] width 124 height 27
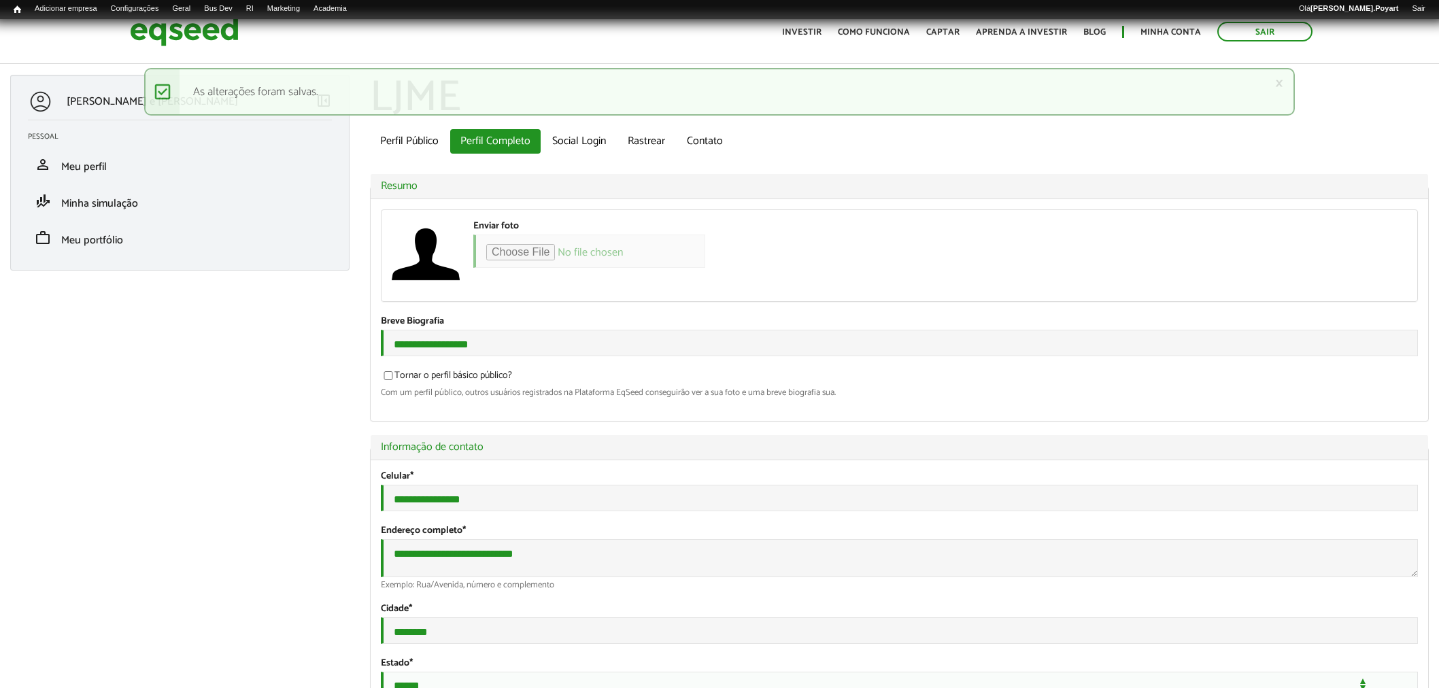
type input "*"
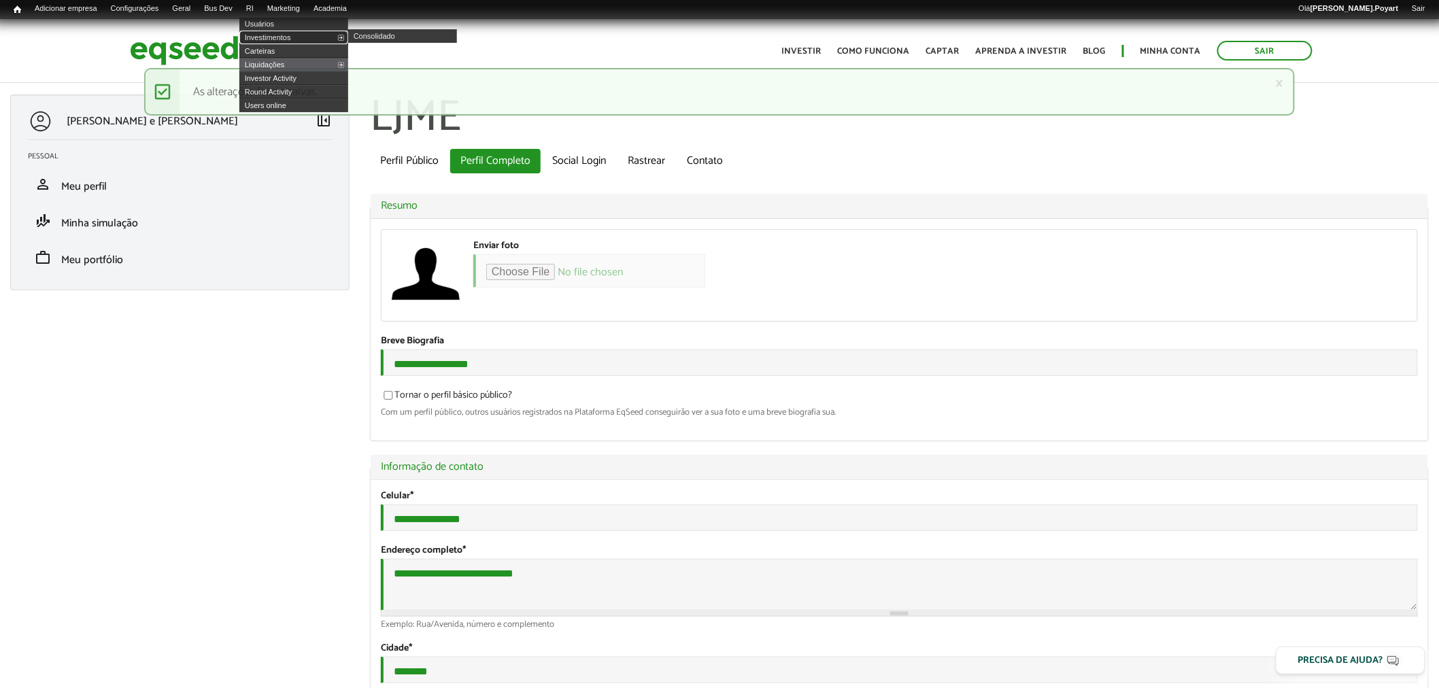
click at [284, 35] on link "Investimentos" at bounding box center [293, 38] width 109 height 14
